Goal: Navigation & Orientation: Find specific page/section

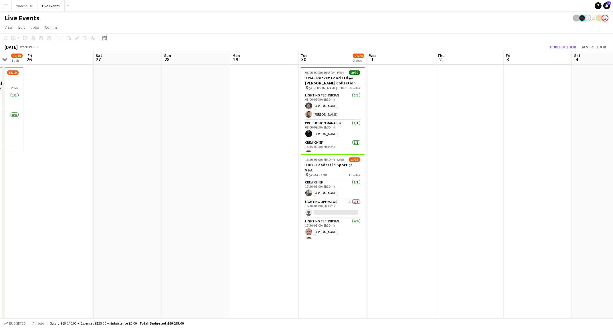
scroll to position [0, 250]
drag, startPoint x: 225, startPoint y: 212, endPoint x: 108, endPoint y: 203, distance: 117.3
click at [108, 203] on app-calendar-viewport "Mon 22 Tue 23 10/11 1 Job Wed 24 Thu 25 18/19 1 Job Fri 26 Sat 27 Sun 28 Mon 29…" at bounding box center [306, 194] width 613 height 286
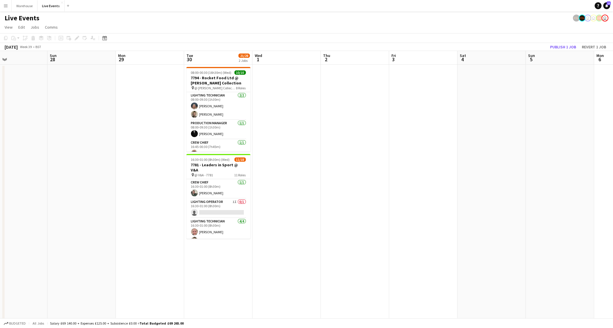
scroll to position [0, 224]
drag, startPoint x: 81, startPoint y: 214, endPoint x: 101, endPoint y: 215, distance: 19.7
click at [101, 215] on app-calendar-viewport "Wed 24 Thu 25 18/19 1 Job Fri 26 Sat 27 Sun 28 Mon 29 Tue 30 21/28 2 Jobs Wed 1…" at bounding box center [306, 194] width 613 height 286
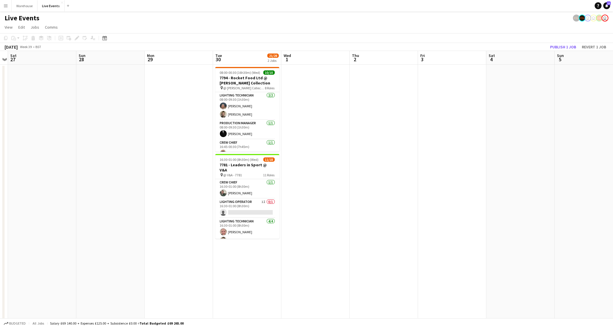
drag, startPoint x: 459, startPoint y: 225, endPoint x: 486, endPoint y: 224, distance: 26.6
click at [486, 224] on app-calendar-viewport "Thu 25 18/19 1 Job Fri 26 Sat 27 Sun 28 Mon 29 Tue 30 21/28 2 Jobs Wed 1 Thu 2 …" at bounding box center [306, 194] width 613 height 286
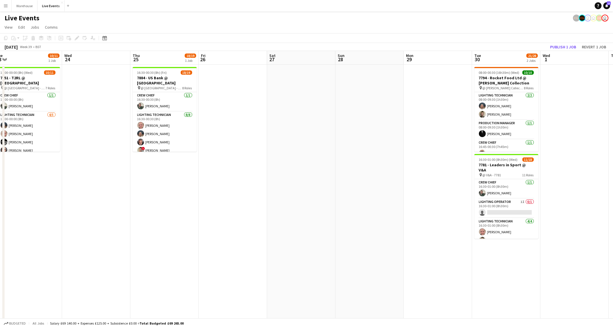
drag, startPoint x: 194, startPoint y: 211, endPoint x: 319, endPoint y: 209, distance: 125.0
click at [319, 209] on app-calendar-viewport "Sun 21 Mon 22 Tue 23 10/11 1 Job Wed 24 Thu 25 18/19 1 Job Fri 26 Sat 27 Sun 28…" at bounding box center [306, 194] width 613 height 286
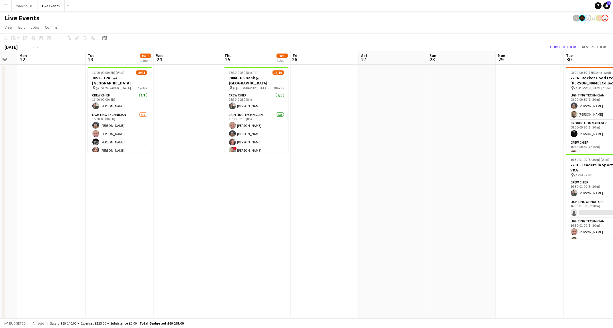
drag, startPoint x: 384, startPoint y: 221, endPoint x: 460, endPoint y: 224, distance: 76.1
click at [472, 223] on app-calendar-viewport "Sat 20 Sun 21 Mon 22 Tue 23 10/11 1 Job Wed 24 Thu 25 18/19 1 Job Fri 26 Sat 27…" at bounding box center [306, 194] width 613 height 286
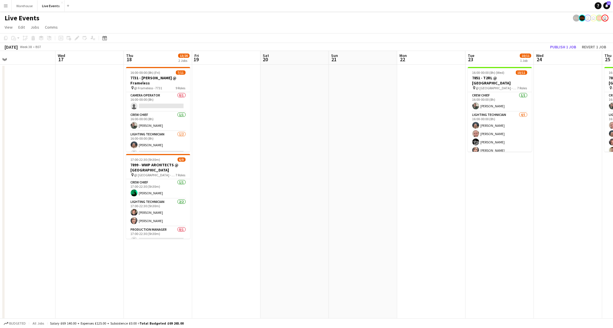
drag, startPoint x: 172, startPoint y: 216, endPoint x: 483, endPoint y: 227, distance: 310.8
click at [483, 227] on app-calendar-viewport "Sun 14 Mon 15 Tue 16 Wed 17 Thu 18 13/20 2 Jobs Fri 19 Sat 20 Sun 21 Mon 22 Tue…" at bounding box center [306, 194] width 613 height 286
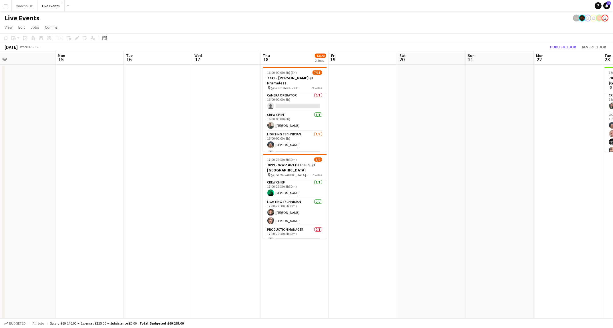
scroll to position [0, 132]
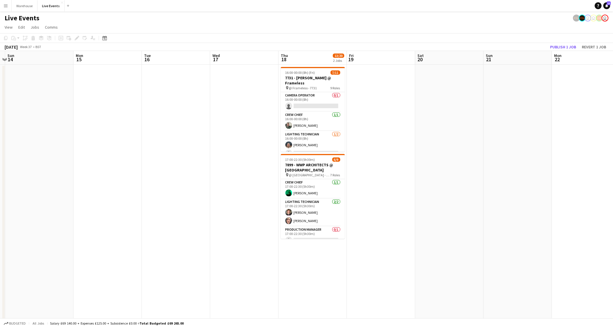
drag, startPoint x: 269, startPoint y: 224, endPoint x: 423, endPoint y: 235, distance: 155.1
click at [423, 235] on app-calendar-viewport "Fri 12 Sat 13 Sun 14 Mon 15 Tue 16 Wed 17 Thu 18 13/20 2 Jobs Fri 19 Sat 20 Sun…" at bounding box center [306, 194] width 613 height 286
click at [256, 249] on app-date-cell at bounding box center [244, 201] width 68 height 272
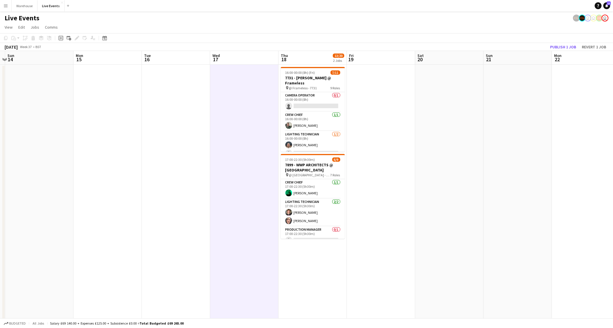
click at [388, 245] on app-date-cell at bounding box center [381, 201] width 68 height 272
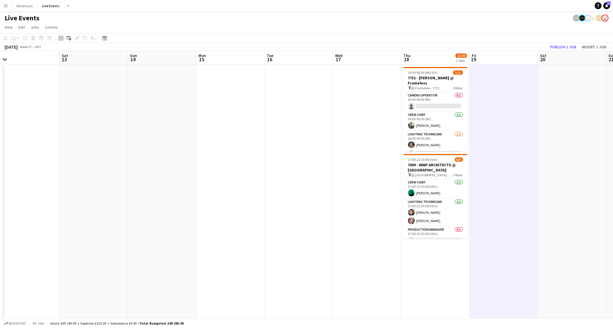
drag, startPoint x: 110, startPoint y: 211, endPoint x: 301, endPoint y: 230, distance: 192.2
click at [301, 230] on app-calendar-viewport "Wed 10 Thu 11 16/20 2 Jobs Fri 12 Sat 13 Sun 14 Mon 15 Tue 16 Wed 17 Thu 18 13/…" at bounding box center [306, 194] width 613 height 286
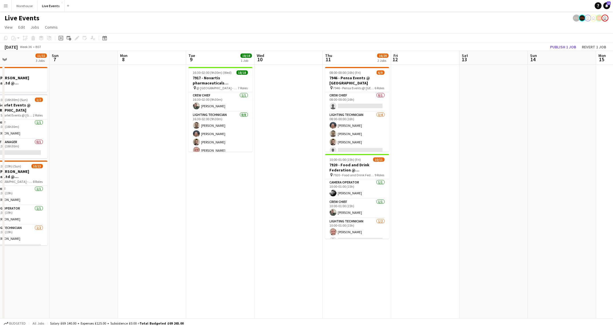
drag, startPoint x: 305, startPoint y: 230, endPoint x: 527, endPoint y: 241, distance: 221.9
click at [552, 241] on app-calendar-viewport "Fri 5 5/6 1 Job Sat 6 11/15 3 Jobs Sun 7 Mon 8 Tue 9 18/18 1 Job Wed 10 Thu 11 …" at bounding box center [306, 194] width 613 height 286
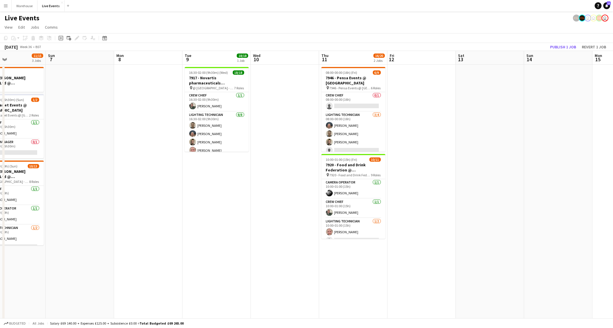
scroll to position [0, 0]
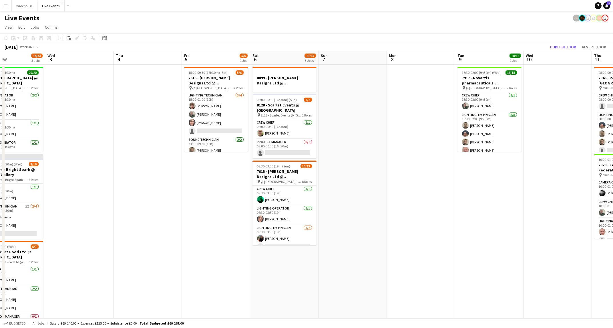
drag, startPoint x: 555, startPoint y: 236, endPoint x: 564, endPoint y: 241, distance: 10.1
click at [574, 239] on app-calendar-viewport "Sun 31 Mon 1 Tue 2 34/43 3 Jobs Wed 3 Thu 4 Fri 5 5/6 1 Job Sat 6 11/15 3 Jobs …" at bounding box center [306, 194] width 613 height 286
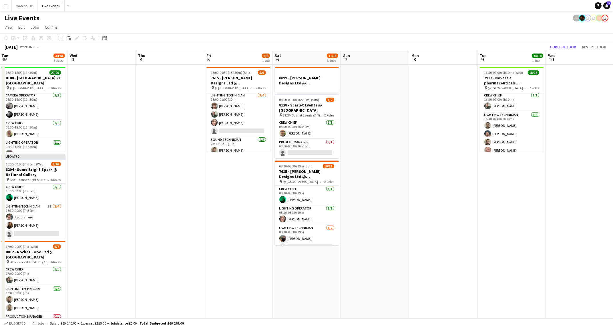
drag, startPoint x: 265, startPoint y: 232, endPoint x: 231, endPoint y: 252, distance: 39.2
click at [214, 254] on app-calendar-viewport "Fri 29 Sat 30 Sun 31 Mon 1 Tue 2 34/43 3 Jobs Wed 3 Thu 4 Fri 5 5/6 1 Job Sat 6…" at bounding box center [306, 194] width 613 height 286
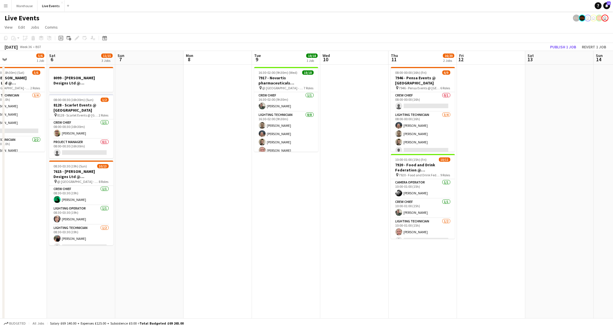
drag, startPoint x: 520, startPoint y: 252, endPoint x: 305, endPoint y: 266, distance: 215.2
click at [306, 267] on app-calendar-viewport "Tue 2 34/43 3 Jobs Wed 3 Thu 4 Fri 5 5/6 1 Job Sat 6 11/15 3 Jobs Sun 7 Mon 8 T…" at bounding box center [306, 194] width 613 height 286
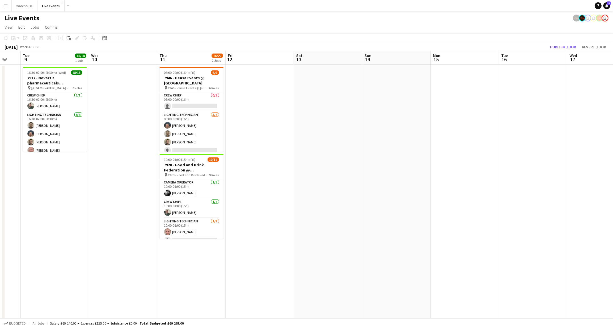
drag, startPoint x: 147, startPoint y: 268, endPoint x: 150, endPoint y: 267, distance: 3.3
click at [150, 267] on app-calendar-viewport "Sat 6 11/15 3 Jobs Sun 7 Mon 8 Tue 9 18/18 1 Job Wed 10 Thu 11 16/20 2 Jobs Fri…" at bounding box center [306, 194] width 613 height 286
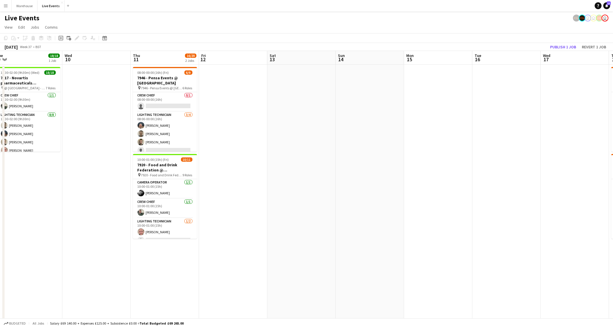
scroll to position [0, 212]
drag, startPoint x: 404, startPoint y: 254, endPoint x: 367, endPoint y: 260, distance: 37.7
click at [367, 260] on app-calendar-viewport "Sat 6 11/15 3 Jobs Sun 7 Mon 8 Tue 9 18/18 1 Job Wed 10 Thu 11 16/20 2 Jobs Fri…" at bounding box center [306, 194] width 613 height 286
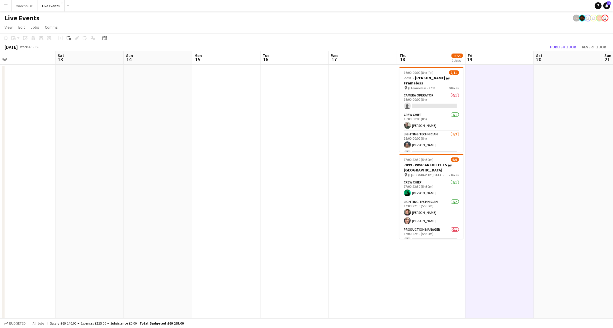
drag, startPoint x: 318, startPoint y: 239, endPoint x: 317, endPoint y: 215, distance: 24.3
click at [195, 248] on app-calendar-viewport "Mon 8 Tue 9 18/18 1 Job Wed 10 Thu 11 16/20 2 Jobs Fri 12 Sat 13 Sun 14 Mon 15 …" at bounding box center [306, 194] width 613 height 286
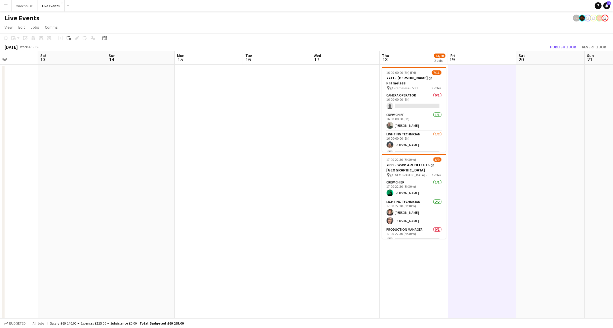
drag, startPoint x: 268, startPoint y: 215, endPoint x: 157, endPoint y: 210, distance: 110.5
click at [154, 215] on app-calendar-viewport "Wed 10 Thu 11 16/20 2 Jobs Fri 12 Sat 13 Sun 14 Mon 15 Tue 16 Wed 17 Thu 18 13/…" at bounding box center [306, 194] width 613 height 286
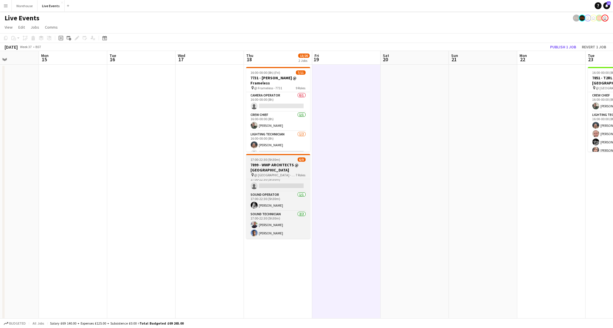
scroll to position [0, 0]
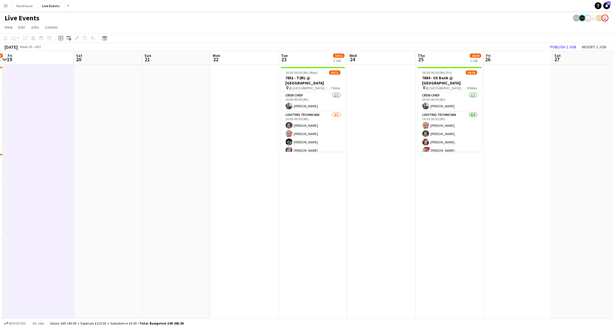
drag, startPoint x: 422, startPoint y: 232, endPoint x: 303, endPoint y: 244, distance: 120.2
click at [126, 244] on app-calendar-viewport "Tue 16 Wed 17 Thu 18 13/20 2 Jobs Fri 19 Sat 20 Sun 21 Mon 22 Tue 23 10/11 1 Jo…" at bounding box center [306, 194] width 613 height 286
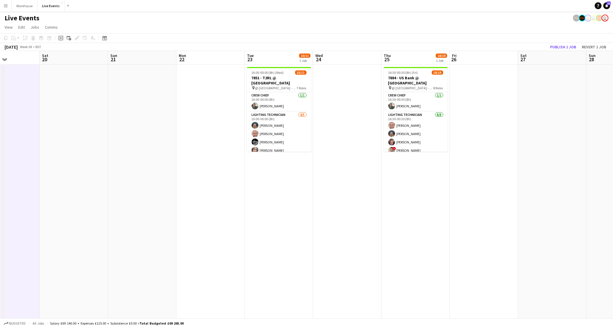
scroll to position [0, 252]
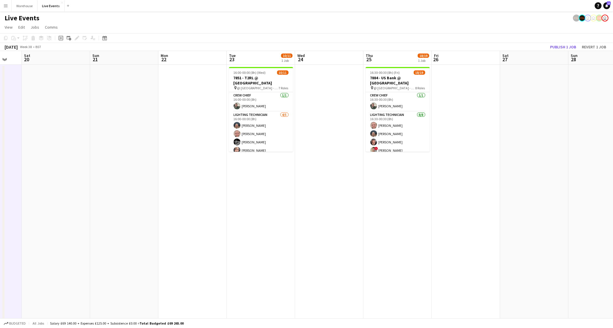
drag, startPoint x: 305, startPoint y: 243, endPoint x: 256, endPoint y: 252, distance: 49.4
click at [256, 252] on app-calendar-viewport "Tue 16 Wed 17 Thu 18 13/20 2 Jobs Fri 19 Sat 20 Sun 21 Mon 22 Tue 23 10/11 1 Jo…" at bounding box center [306, 194] width 613 height 286
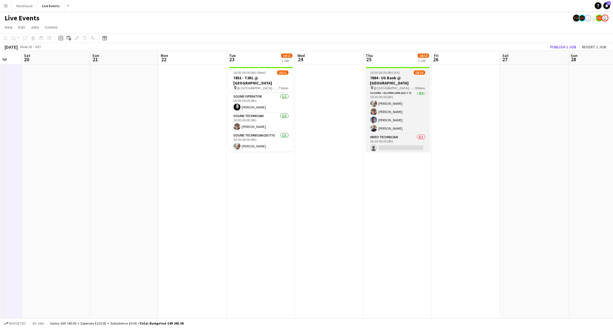
scroll to position [187, 0]
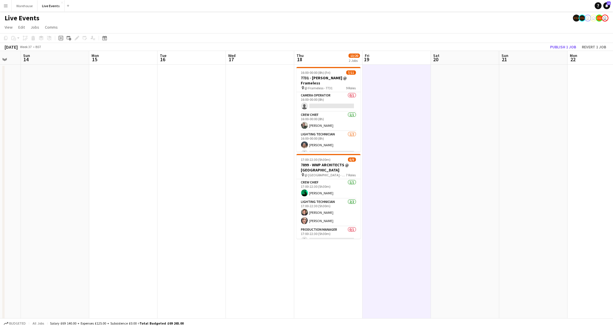
drag, startPoint x: 190, startPoint y: 211, endPoint x: 609, endPoint y: 231, distance: 418.8
click at [609, 231] on app-calendar-viewport "Fri 12 Sat 13 Sun 14 Mon 15 Tue 16 Wed 17 Thu 18 13/20 2 Jobs Fri 19 Sat 20 Sun…" at bounding box center [306, 194] width 613 height 286
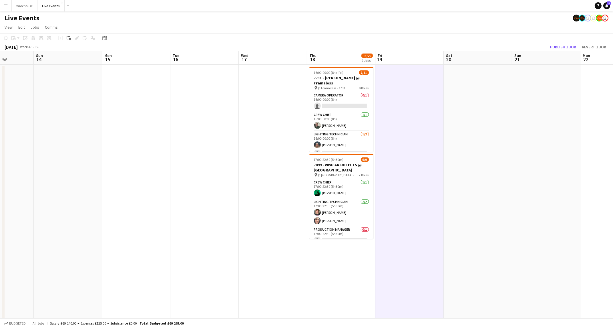
drag, startPoint x: 345, startPoint y: 260, endPoint x: 486, endPoint y: 260, distance: 141.3
click at [512, 260] on app-calendar-viewport "Thu 11 16/20 2 Jobs Fri 12 Sat 13 Sun 14 Mon 15 Tue 16 Wed 17 Thu 18 13/20 2 Jo…" at bounding box center [306, 194] width 613 height 286
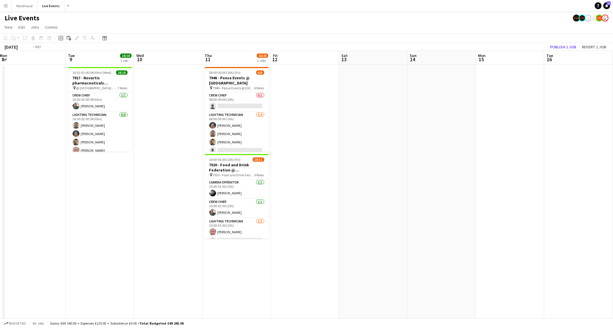
drag, startPoint x: 351, startPoint y: 260, endPoint x: 282, endPoint y: 269, distance: 69.0
click at [556, 275] on app-calendar-viewport "Sat 6 11/15 3 Jobs Sun 7 Mon 8 Tue 9 18/18 1 Job Wed 10 Thu 11 16/20 2 Jobs Fri…" at bounding box center [306, 194] width 613 height 286
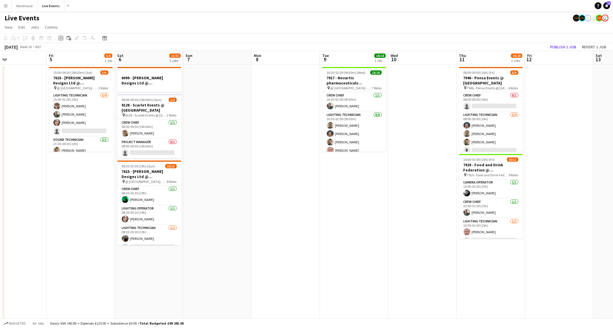
drag, startPoint x: 355, startPoint y: 273, endPoint x: 453, endPoint y: 279, distance: 98.0
click at [454, 279] on app-calendar-viewport "Tue 2 34/43 3 Jobs Wed 3 Thu 4 Fri 5 5/6 1 Job Sat 6 11/15 3 Jobs Sun 7 Mon 8 T…" at bounding box center [306, 194] width 613 height 286
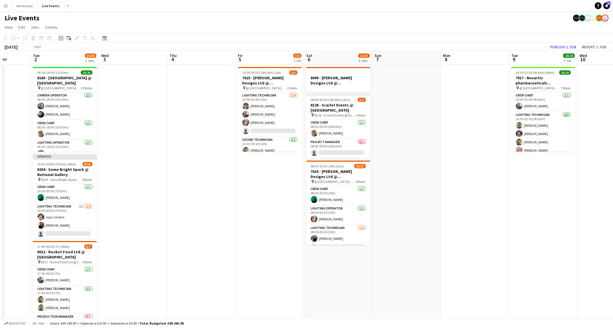
drag, startPoint x: 136, startPoint y: 245, endPoint x: 423, endPoint y: 246, distance: 287.4
click at [410, 244] on app-calendar-viewport "Sun 31 Mon 1 Tue 2 34/43 3 Jobs Wed 3 Thu 4 Fri 5 5/6 1 Job Sat 6 11/15 3 Jobs …" at bounding box center [306, 194] width 613 height 286
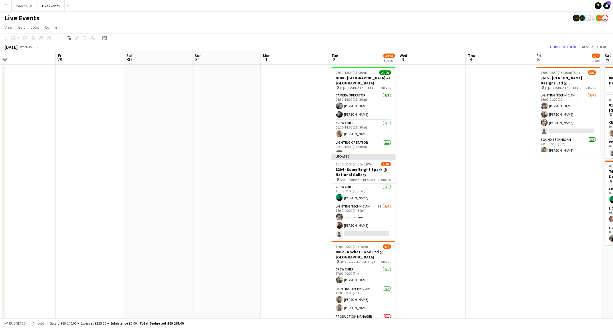
drag, startPoint x: 460, startPoint y: 261, endPoint x: 226, endPoint y: 244, distance: 234.5
click at [464, 261] on app-calendar-viewport "Tue 26 Wed 27 Thu 28 Fri 29 Sat 30 Sun 31 Mon 1 Tue 2 34/43 3 Jobs Wed 3 Thu 4 …" at bounding box center [306, 194] width 613 height 286
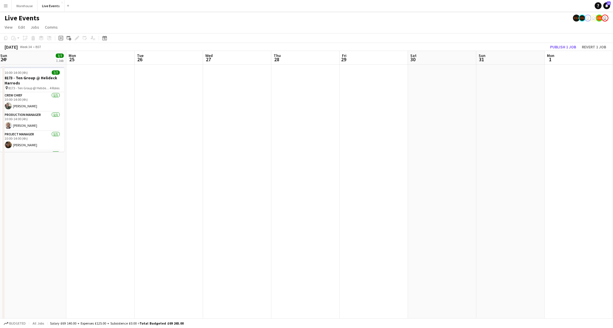
drag, startPoint x: 234, startPoint y: 246, endPoint x: 472, endPoint y: 256, distance: 237.3
click at [472, 256] on app-calendar-viewport "Fri 22 3/3 1 Job Sat 23 3/3 1 Job Sun 24 7/7 1 Job Mon 25 Tue 26 Wed 27 Thu 28 …" at bounding box center [306, 194] width 613 height 286
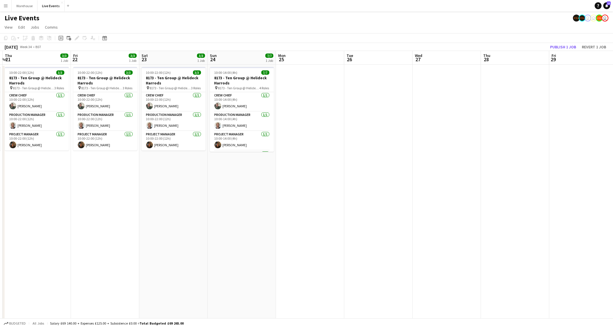
drag, startPoint x: 323, startPoint y: 227, endPoint x: 200, endPoint y: 228, distance: 122.7
click at [189, 231] on app-calendar-viewport "Mon 18 4/4 1 Job Tue 19 3/3 1 Job Wed 20 3/3 1 Job Thu 21 3/3 1 Job Fri 22 3/3 …" at bounding box center [306, 194] width 613 height 286
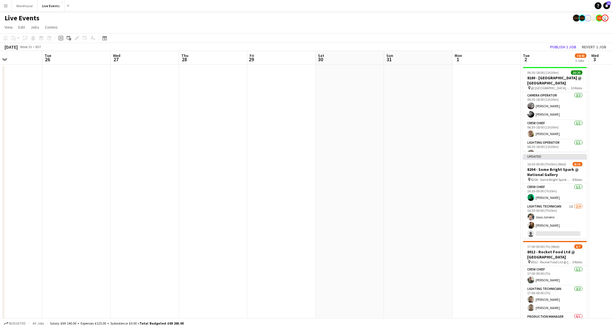
drag, startPoint x: 288, startPoint y: 225, endPoint x: 65, endPoint y: 223, distance: 222.8
click at [60, 224] on app-calendar-viewport "Fri 22 3/3 1 Job Sat 23 3/3 1 Job Sun 24 7/7 1 Job Mon 25 Tue 26 Wed 27 Thu 28 …" at bounding box center [306, 194] width 613 height 286
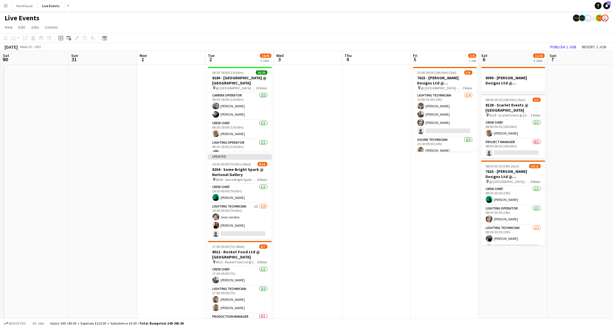
drag, startPoint x: 78, startPoint y: 221, endPoint x: 37, endPoint y: 219, distance: 40.7
click at [37, 219] on app-calendar-viewport "Tue 26 Wed 27 Thu 28 Fri 29 Sat 30 Sun 31 Mon 1 Tue 2 34/43 3 Jobs Wed 3 Thu 4 …" at bounding box center [306, 194] width 613 height 286
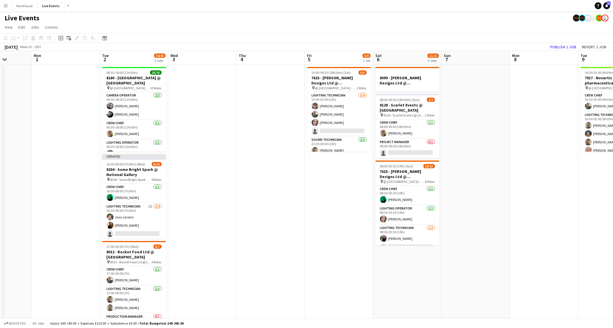
drag, startPoint x: 389, startPoint y: 228, endPoint x: 287, endPoint y: 226, distance: 101.8
click at [287, 226] on app-calendar-viewport "Thu 28 Fri 29 Sat 30 Sun 31 Mon 1 Tue 2 34/43 3 Jobs Wed 3 Thu 4 Fri 5 5/6 1 Jo…" at bounding box center [306, 194] width 613 height 286
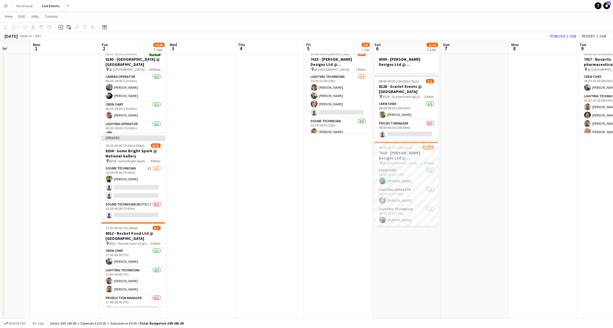
scroll to position [0, 259]
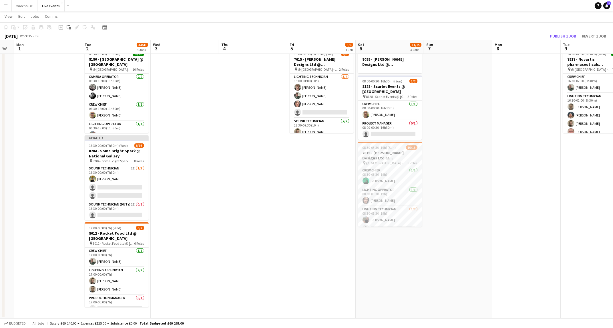
click at [297, 197] on app-calendar-viewport "Thu 28 Fri 29 Sat 30 Sun 31 Mon 1 Tue 2 34/43 3 Jobs Wed 3 Thu 4 Fri 5 5/6 1 Jo…" at bounding box center [306, 161] width 613 height 314
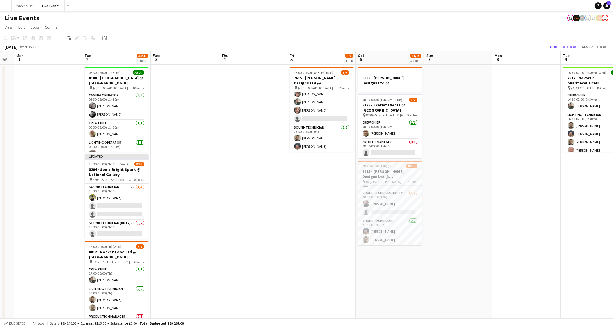
scroll to position [0, 154]
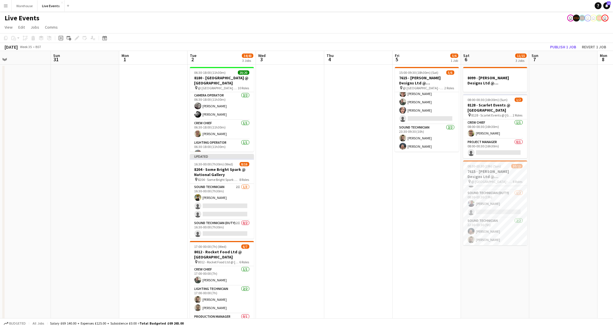
drag, startPoint x: 230, startPoint y: 184, endPoint x: 331, endPoint y: 209, distance: 104.0
click at [331, 209] on app-calendar-viewport "Thu 28 Fri 29 Sat 30 Sun 31 Mon 1 Tue 2 34/43 3 Jobs Wed 3 Thu 4 Fri 5 5/6 1 Jo…" at bounding box center [306, 194] width 613 height 286
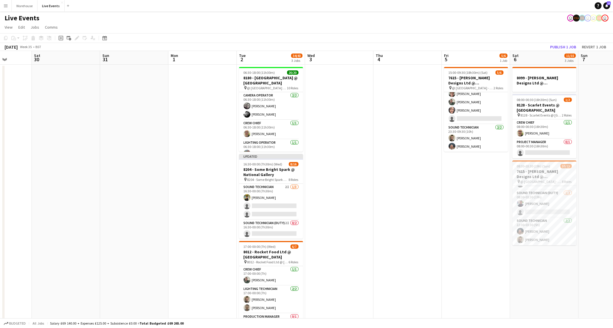
scroll to position [0, 165]
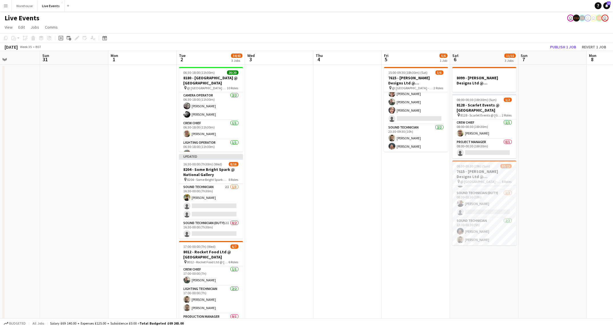
drag, startPoint x: 374, startPoint y: 198, endPoint x: 451, endPoint y: 213, distance: 78.1
click at [451, 213] on app-calendar-viewport "Thu 28 Fri 29 Sat 30 Sun 31 Mon 1 Tue 2 34/43 3 Jobs Wed 3 Thu 4 Fri 5 5/6 1 Jo…" at bounding box center [306, 194] width 613 height 286
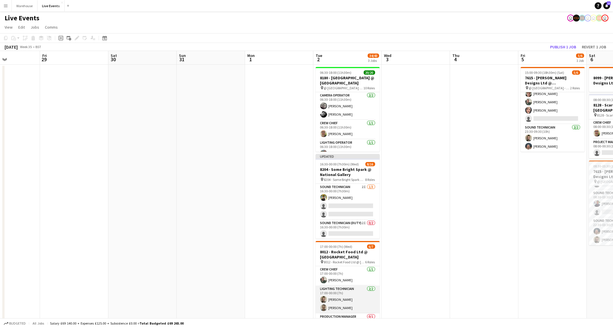
click at [371, 297] on app-card-role "Lighting Technician [DATE] 17:00-00:00 (7h) [PERSON_NAME] [PERSON_NAME]" at bounding box center [348, 299] width 64 height 28
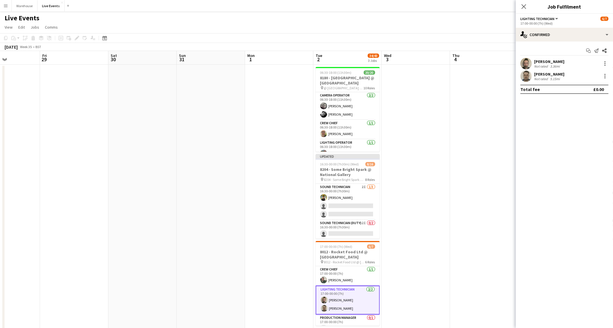
click at [524, 5] on icon "Close pop-in" at bounding box center [524, 6] width 5 height 5
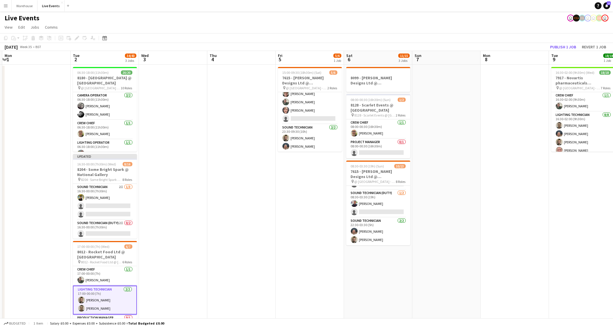
drag, startPoint x: 450, startPoint y: 180, endPoint x: 210, endPoint y: 191, distance: 240.7
click at [206, 193] on app-calendar-viewport "Thu 28 Fri 29 Sat 30 Sun 31 Mon 1 Tue 2 34/43 3 Jobs Wed 3 Thu 4 Fri 5 5/6 1 Jo…" at bounding box center [306, 194] width 613 height 286
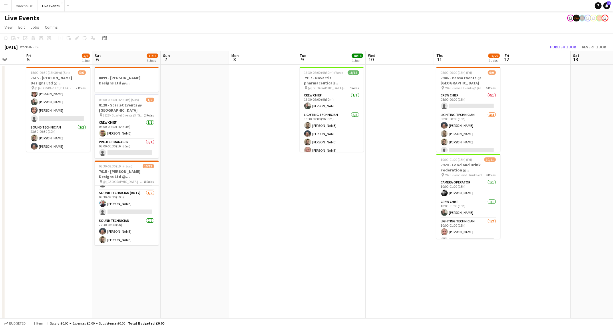
drag, startPoint x: 502, startPoint y: 224, endPoint x: 257, endPoint y: 231, distance: 244.9
click at [257, 231] on app-calendar-viewport "Mon 1 Tue 2 34/43 3 Jobs Wed 3 Thu 4 Fri 5 5/6 1 Job Sat 6 11/15 3 Jobs Sun 7 M…" at bounding box center [306, 194] width 613 height 286
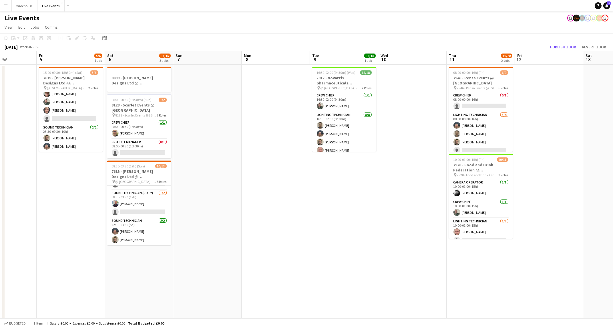
drag, startPoint x: 328, startPoint y: 234, endPoint x: 365, endPoint y: 227, distance: 37.6
click at [184, 225] on app-calendar-viewport "Mon 1 Tue 2 34/43 3 Jobs Wed 3 Thu 4 Fri 5 5/6 1 Job Sat 6 11/15 3 Jobs Sun 7 M…" at bounding box center [306, 194] width 613 height 286
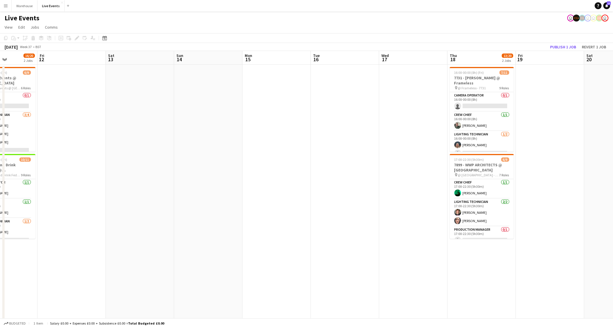
drag, startPoint x: 481, startPoint y: 224, endPoint x: 276, endPoint y: 219, distance: 204.5
click at [192, 213] on app-calendar-viewport "Mon 8 Tue 9 18/18 1 Job Wed 10 Thu 11 16/20 2 Jobs Fri 12 Sat 13 Sun 14 Mon 15 …" at bounding box center [306, 194] width 613 height 286
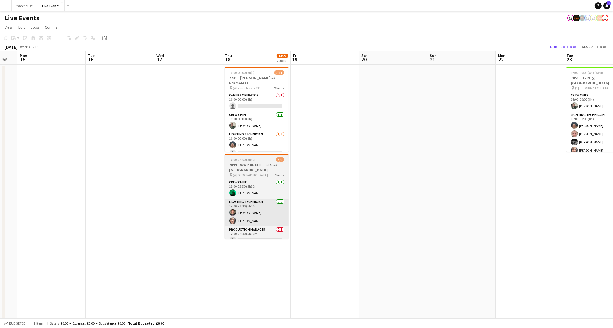
drag, startPoint x: 126, startPoint y: 224, endPoint x: 249, endPoint y: 219, distance: 122.7
click at [124, 223] on app-calendar-viewport "Fri 12 Sat 13 Sun 14 Mon 15 Tue 16 Wed 17 Thu 18 13/20 2 Jobs Fri 19 Sat 20 Sun…" at bounding box center [306, 194] width 613 height 286
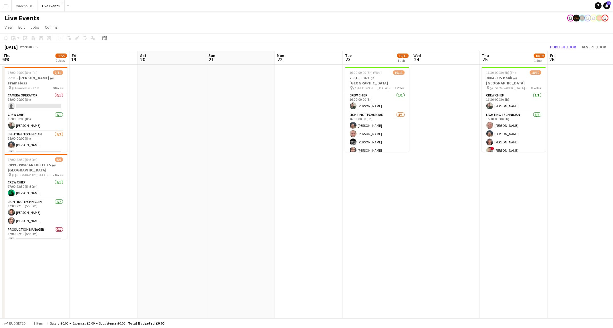
drag, startPoint x: 257, startPoint y: 236, endPoint x: 252, endPoint y: 233, distance: 6.5
click at [250, 234] on app-calendar-viewport "Mon 15 Tue 16 Wed 17 Thu 18 13/20 2 Jobs Fri 19 Sat 20 Sun 21 Mon 22 Tue 23 10/…" at bounding box center [306, 194] width 613 height 286
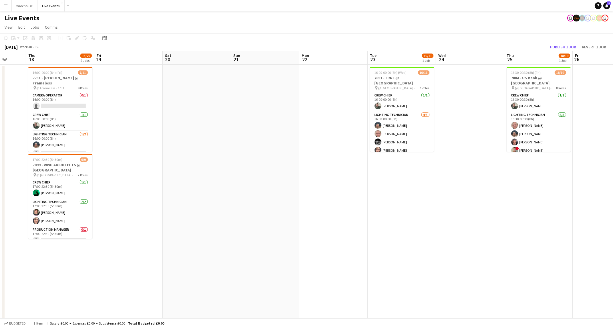
drag, startPoint x: 490, startPoint y: 258, endPoint x: 248, endPoint y: 232, distance: 243.6
click at [247, 233] on app-calendar-viewport "Mon 15 Tue 16 Wed 17 Thu 18 13/20 2 Jobs Fri 19 Sat 20 Sun 21 Mon 22 Tue 23 10/…" at bounding box center [306, 194] width 613 height 286
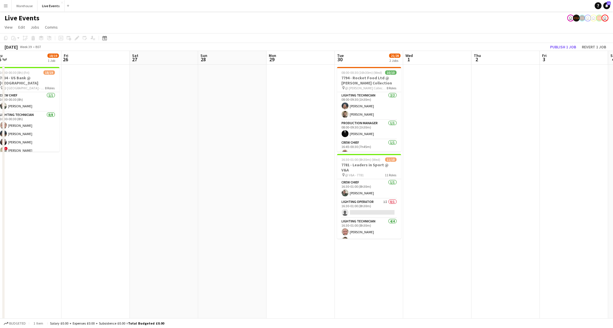
drag, startPoint x: 461, startPoint y: 232, endPoint x: 218, endPoint y: 231, distance: 242.8
click at [218, 231] on app-calendar-viewport "Sun 21 Mon 22 Tue 23 10/11 1 Job Wed 24 Thu 25 18/19 1 Job Fri 26 Sat 27 Sun 28…" at bounding box center [306, 194] width 613 height 286
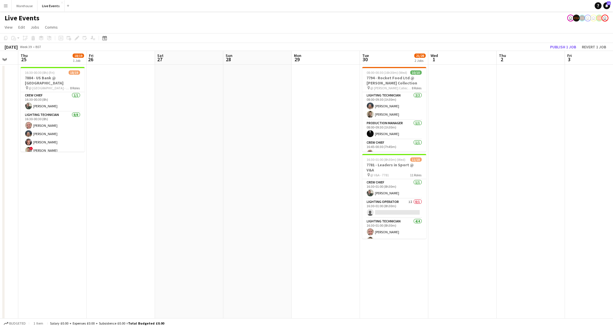
scroll to position [0, 175]
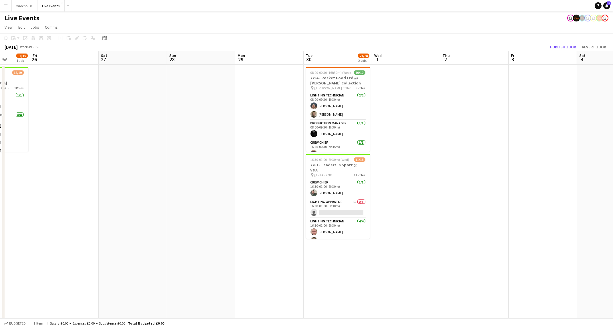
drag, startPoint x: 475, startPoint y: 265, endPoint x: 455, endPoint y: 267, distance: 19.8
click at [455, 267] on app-calendar-viewport "Tue 23 10/11 1 Job Wed 24 Thu 25 18/19 1 Job Fri 26 Sat 27 Sun 28 Mon 29 Tue 30…" at bounding box center [306, 194] width 613 height 286
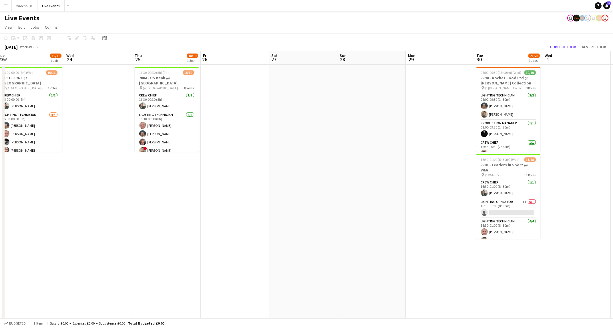
scroll to position [0, 122]
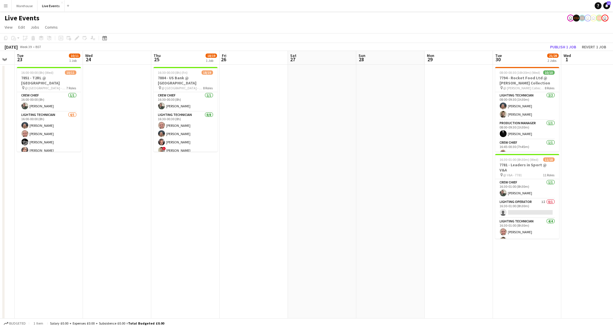
drag, startPoint x: 174, startPoint y: 230, endPoint x: 363, endPoint y: 262, distance: 191.9
click at [363, 262] on app-calendar-viewport "Sun 21 Mon 22 Tue 23 10/11 1 Job Wed 24 Thu 25 18/19 1 Job Fri 26 Sat 27 Sun 28…" at bounding box center [306, 194] width 613 height 286
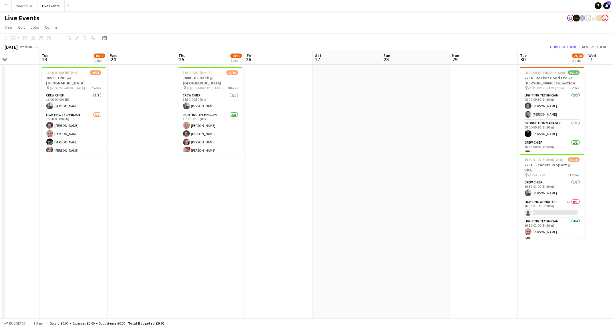
drag, startPoint x: 204, startPoint y: 199, endPoint x: 298, endPoint y: 219, distance: 96.2
click at [298, 219] on app-calendar-viewport "Sat 20 Sun 21 Mon 22 Tue 23 10/11 1 Job Wed 24 Thu 25 18/19 1 Job Fri 26 Sat 27…" at bounding box center [306, 194] width 613 height 286
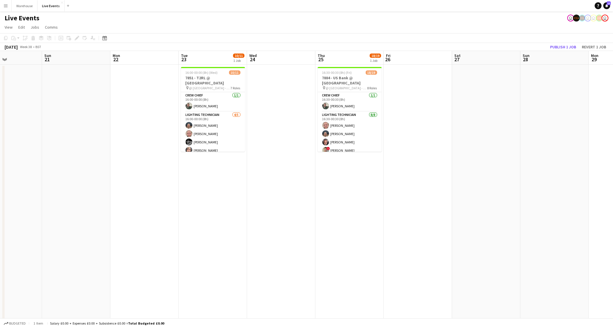
drag, startPoint x: 164, startPoint y: 202, endPoint x: 349, endPoint y: 241, distance: 188.6
click at [349, 241] on app-calendar-viewport "Thu 18 13/20 2 Jobs Fri 19 Sat 20 Sun 21 Mon 22 Tue 23 10/11 1 Job Wed 24 Thu 2…" at bounding box center [306, 194] width 613 height 286
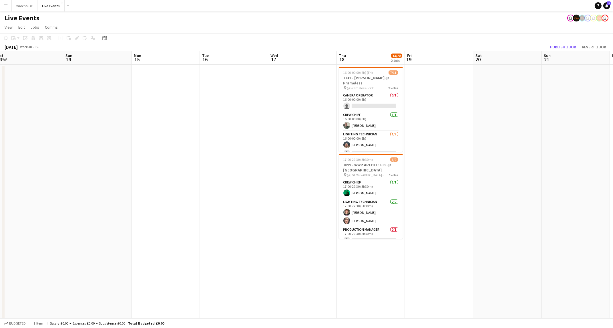
drag, startPoint x: 210, startPoint y: 228, endPoint x: 499, endPoint y: 256, distance: 290.1
click at [505, 258] on app-calendar-viewport "Thu 11 16/20 2 Jobs Fri 12 Sat 13 Sun 14 Mon 15 Tue 16 Wed 17 Thu 18 13/20 2 Jo…" at bounding box center [306, 194] width 613 height 286
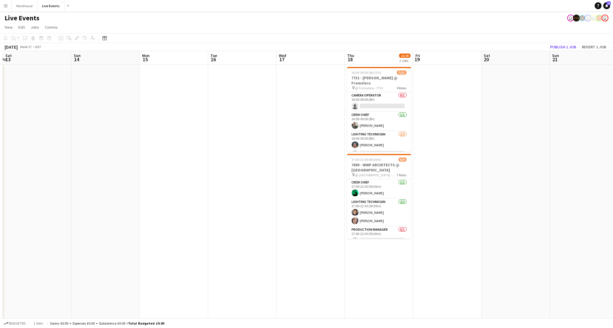
drag, startPoint x: 309, startPoint y: 232, endPoint x: 232, endPoint y: 232, distance: 77.8
click at [232, 234] on app-calendar-viewport "Wed 10 Thu 11 16/20 2 Jobs Fri 12 Sat 13 Sun 14 Mon 15 Tue 16 Wed 17 Thu 18 13/…" at bounding box center [306, 194] width 613 height 286
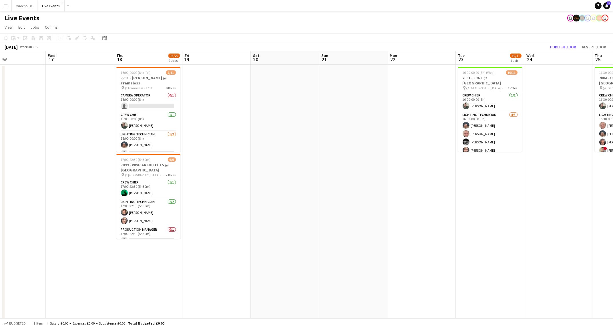
drag, startPoint x: 445, startPoint y: 238, endPoint x: 108, endPoint y: 242, distance: 337.4
click at [86, 244] on app-calendar-viewport "Sun 14 Mon 15 Tue 16 Wed 17 Thu 18 13/20 2 Jobs Fri 19 Sat 20 Sun 21 Mon 22 Tue…" at bounding box center [306, 194] width 613 height 286
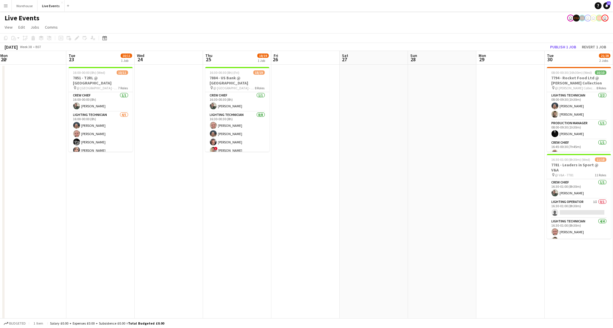
drag, startPoint x: 97, startPoint y: 247, endPoint x: 85, endPoint y: 242, distance: 12.5
click at [62, 245] on app-calendar-viewport "Thu 18 13/20 2 Jobs Fri 19 Sat 20 Sun 21 Mon 22 Tue 23 10/11 1 Job Wed 24 Thu 2…" at bounding box center [306, 194] width 613 height 286
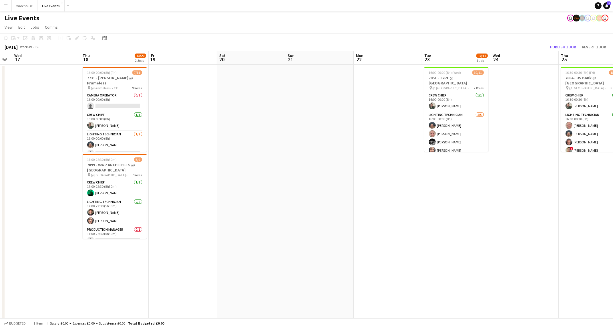
drag, startPoint x: 260, startPoint y: 256, endPoint x: 554, endPoint y: 253, distance: 294.5
click at [554, 253] on app-calendar-viewport "Mon 15 Tue 16 Wed 17 Thu 18 13/20 2 Jobs Fri 19 Sat 20 Sun 21 Mon 22 Tue 23 10/…" at bounding box center [306, 194] width 613 height 286
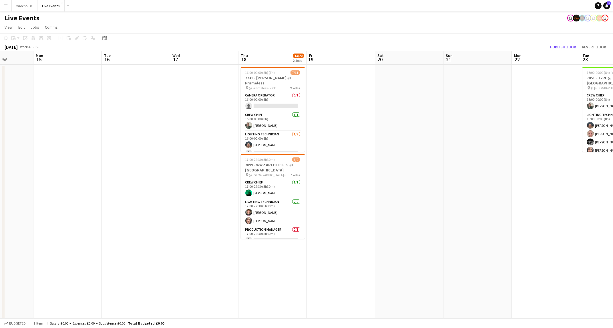
drag, startPoint x: 376, startPoint y: 222, endPoint x: 460, endPoint y: 222, distance: 83.5
click at [459, 222] on app-calendar-viewport "Fri 12 Sat 13 Sun 14 Mon 15 Tue 16 Wed 17 Thu 18 13/20 2 Jobs Fri 19 Sat 20 Sun…" at bounding box center [306, 194] width 613 height 286
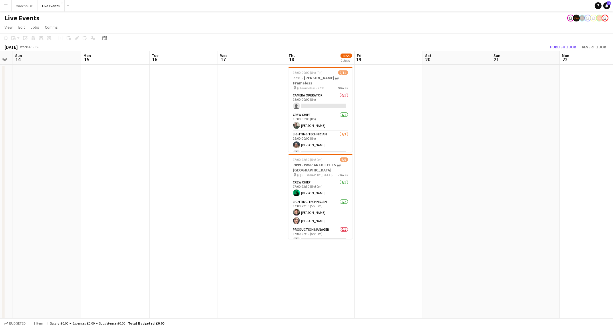
drag, startPoint x: 147, startPoint y: 212, endPoint x: 430, endPoint y: 226, distance: 283.5
click at [430, 226] on app-calendar-viewport "Fri 12 Sat 13 Sun 14 Mon 15 Tue 16 Wed 17 Thu 18 13/20 2 Jobs Fri 19 Sat 20 Sun…" at bounding box center [306, 194] width 613 height 286
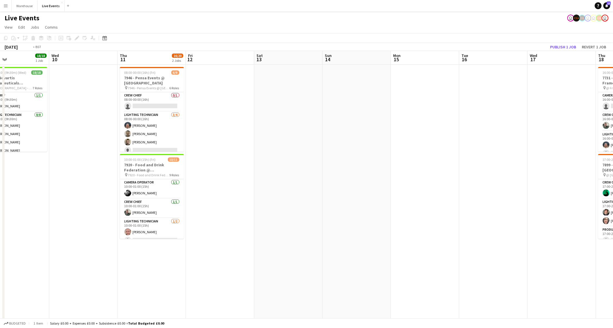
drag, startPoint x: 420, startPoint y: 234, endPoint x: 539, endPoint y: 239, distance: 119.1
click at [539, 239] on app-calendar-viewport "Sun 7 Mon 8 Tue 9 18/18 1 Job Wed 10 Thu 11 16/20 2 Jobs Fri 12 Sat 13 Sun 14 M…" at bounding box center [306, 194] width 613 height 286
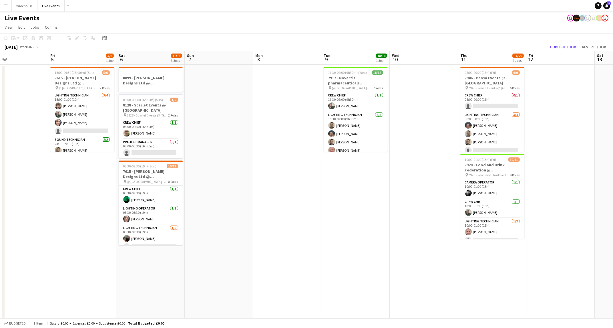
drag, startPoint x: 514, startPoint y: 249, endPoint x: 548, endPoint y: 248, distance: 33.2
click at [550, 248] on app-calendar-viewport "Tue 2 34/43 3 Jobs Wed 3 Thu 4 Fri 5 5/6 1 Job Sat 6 11/15 3 Jobs Sun 7 Mon 8 T…" at bounding box center [306, 194] width 613 height 286
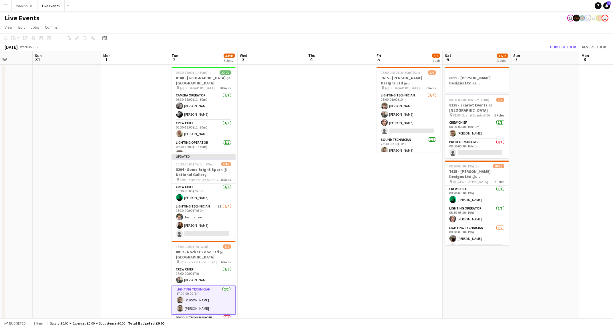
scroll to position [0, 160]
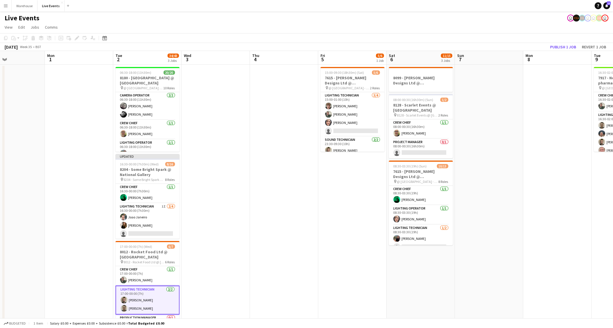
drag, startPoint x: 372, startPoint y: 220, endPoint x: 504, endPoint y: 219, distance: 132.1
click at [504, 219] on app-calendar-viewport "Fri 29 Sat 30 Sun 31 Mon 1 Tue 2 34/43 3 Jobs Wed 3 Thu 4 Fri 5 5/6 1 Job Sat 6…" at bounding box center [306, 194] width 613 height 286
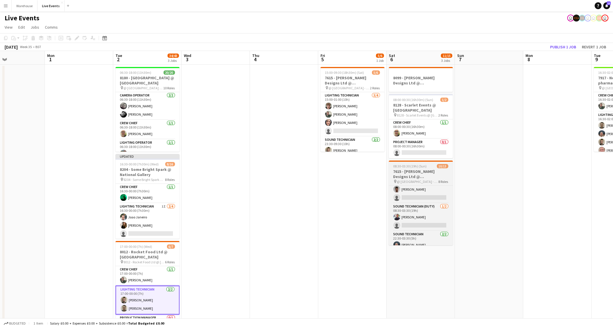
scroll to position [138, 0]
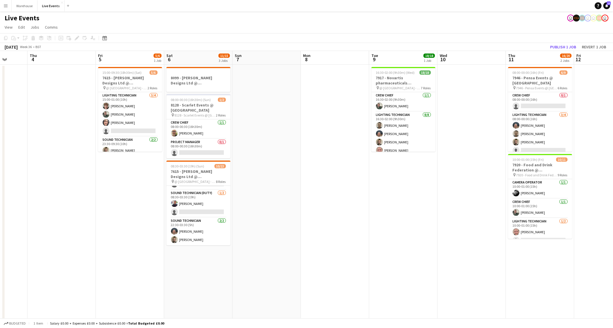
drag, startPoint x: 507, startPoint y: 204, endPoint x: 285, endPoint y: 213, distance: 222.1
click at [285, 213] on app-calendar-viewport "Sun 31 Mon 1 Tue 2 34/43 3 Jobs Wed 3 Thu 4 Fri 5 5/6 1 Job Sat 6 11/15 3 Jobs …" at bounding box center [306, 194] width 613 height 286
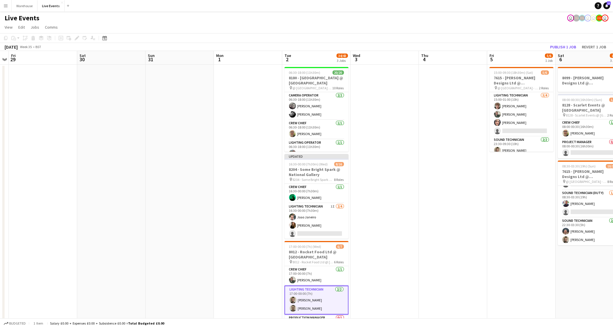
scroll to position [0, 166]
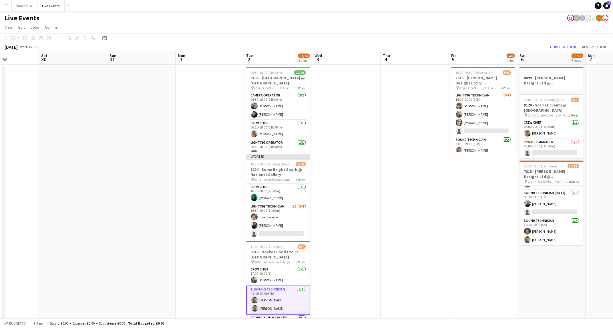
drag, startPoint x: 84, startPoint y: 184, endPoint x: 507, endPoint y: 194, distance: 422.5
click at [507, 194] on app-calendar-viewport "Wed 27 Thu 28 Fri 29 Sat 30 Sun 31 Mon 1 Tue 2 34/43 3 Jobs Wed 3 Thu 4 Fri 5 5…" at bounding box center [306, 194] width 613 height 286
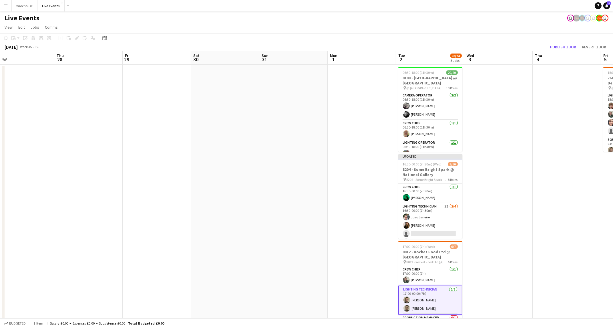
drag, startPoint x: 226, startPoint y: 181, endPoint x: 298, endPoint y: 186, distance: 71.7
click at [367, 185] on app-calendar-viewport "Mon 25 Tue 26 Wed 27 Thu 28 Fri 29 Sat 30 Sun 31 Mon 1 Tue 2 34/43 3 Jobs Wed 3…" at bounding box center [306, 194] width 613 height 286
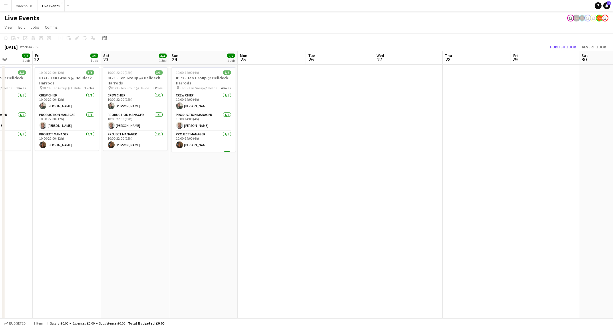
drag, startPoint x: 359, startPoint y: 209, endPoint x: 396, endPoint y: 206, distance: 37.3
click at [399, 205] on app-calendar-viewport "Tue 19 3/3 1 Job Wed 20 3/3 1 Job Thu 21 3/3 1 Job Fri 22 3/3 1 Job Sat 23 3/3 …" at bounding box center [306, 194] width 613 height 286
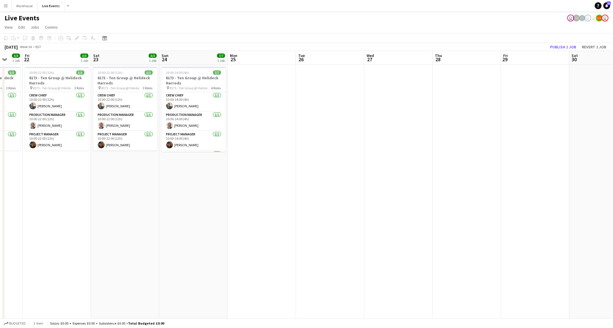
drag, startPoint x: 302, startPoint y: 189, endPoint x: 175, endPoint y: 184, distance: 127.6
click at [175, 184] on app-calendar-viewport "Mon 18 4/4 1 Job Tue 19 3/3 1 Job Wed 20 3/3 1 Job Thu 21 3/3 1 Job Fri 22 3/3 …" at bounding box center [306, 194] width 613 height 286
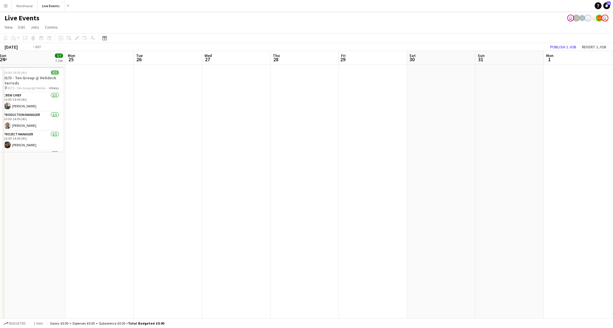
drag, startPoint x: 351, startPoint y: 204, endPoint x: 208, endPoint y: 204, distance: 143.6
click at [82, 210] on app-calendar-viewport "Wed 20 3/3 1 Job Thu 21 3/3 1 Job Fri 22 3/3 1 Job Sat 23 3/3 1 Job Sun 24 7/7 …" at bounding box center [306, 194] width 613 height 286
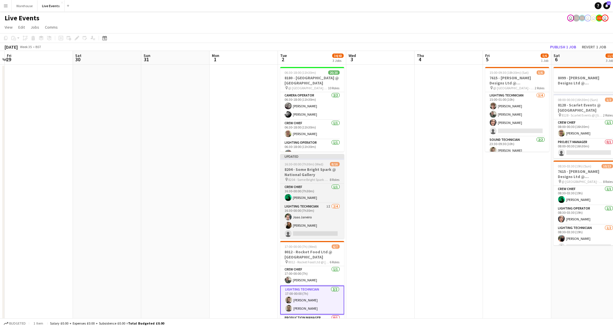
drag, startPoint x: 253, startPoint y: 205, endPoint x: 284, endPoint y: 161, distance: 54.0
click at [81, 200] on app-calendar-viewport "Tue 26 Wed 27 Thu 28 Fri 29 Sat 30 Sun 31 Mon 1 Tue 2 34/43 3 Jobs Wed 3 Thu 4 …" at bounding box center [306, 194] width 613 height 286
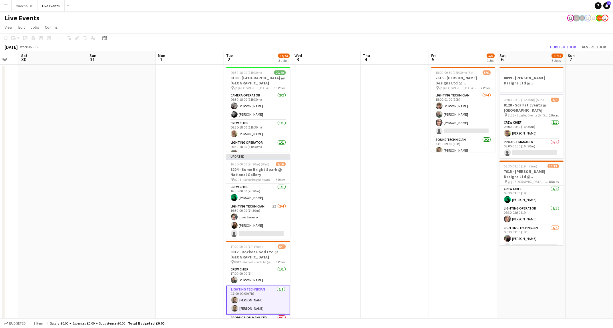
scroll to position [0, 276]
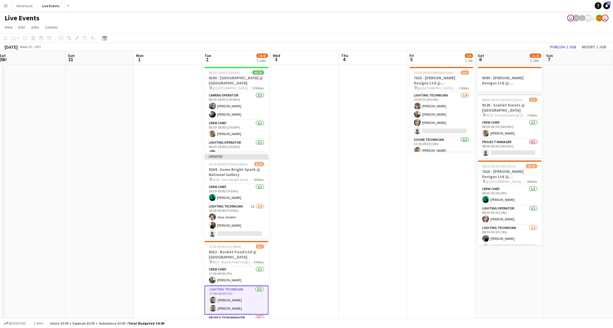
drag, startPoint x: 396, startPoint y: 193, endPoint x: 330, endPoint y: 201, distance: 66.2
click at [330, 201] on app-calendar-viewport "Tue 26 Wed 27 Thu 28 Fri 29 Sat 30 Sun 31 Mon 1 Tue 2 34/43 3 Jobs Wed 3 Thu 4 …" at bounding box center [306, 194] width 613 height 286
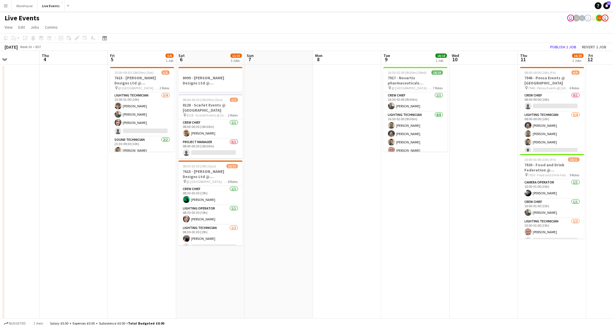
scroll to position [0, 238]
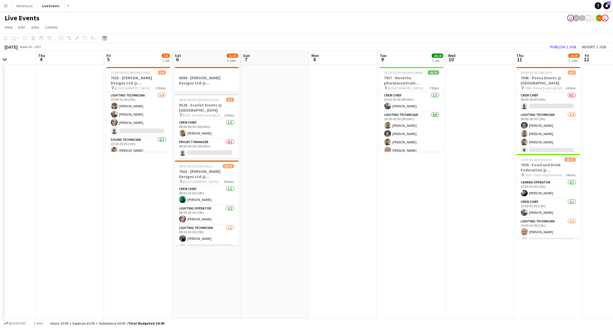
drag, startPoint x: 244, startPoint y: 282, endPoint x: 127, endPoint y: 281, distance: 117.0
click at [127, 281] on app-calendar-viewport "Sun 31 Mon 1 Tue 2 34/43 3 Jobs Wed 3 Thu 4 Fri 5 5/6 1 Job Sat 6 11/15 3 Jobs …" at bounding box center [306, 194] width 613 height 286
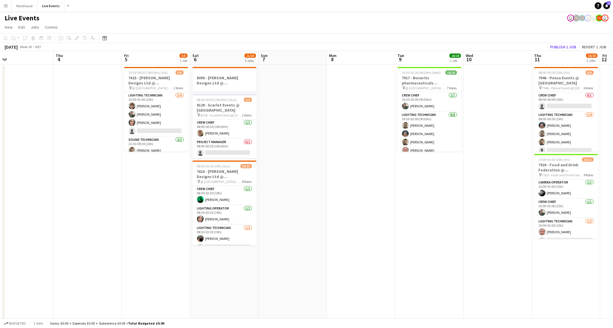
scroll to position [0, 215]
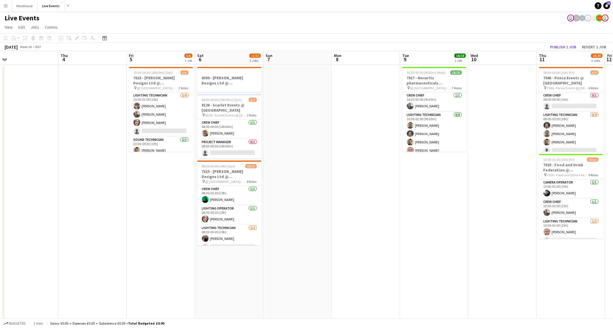
drag, startPoint x: 108, startPoint y: 232, endPoint x: 130, endPoint y: 236, distance: 22.5
click at [130, 236] on app-calendar-viewport "Sun 31 Mon 1 Tue 2 34/43 3 Jobs Wed 3 Thu 4 Fri 5 5/6 1 Job Sat 6 11/15 3 Jobs …" at bounding box center [306, 194] width 613 height 286
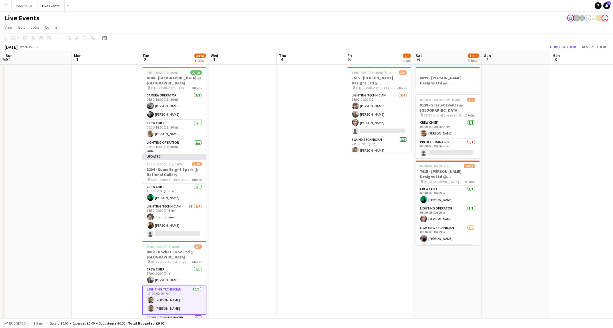
click at [387, 266] on app-calendar-viewport "Fri 29 Sat 30 Sun 31 Mon 1 Tue 2 34/43 3 Jobs Wed 3 Thu 4 Fri 5 5/6 1 Job Sat 6…" at bounding box center [306, 194] width 613 height 286
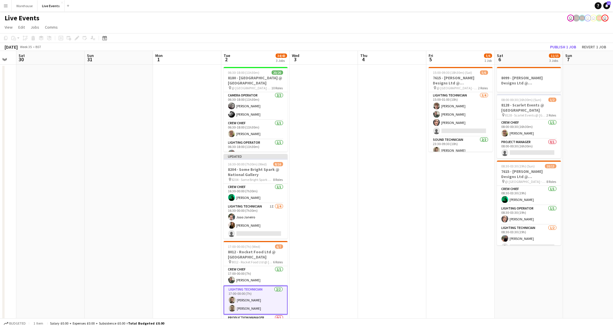
scroll to position [0, 120]
drag, startPoint x: 386, startPoint y: 271, endPoint x: 413, endPoint y: 270, distance: 26.9
click at [413, 270] on app-calendar-viewport "Thu 28 Fri 29 Sat 30 Sun 31 Mon 1 Tue 2 34/43 3 Jobs Wed 3 Thu 4 Fri 5 5/6 1 Jo…" at bounding box center [306, 194] width 613 height 286
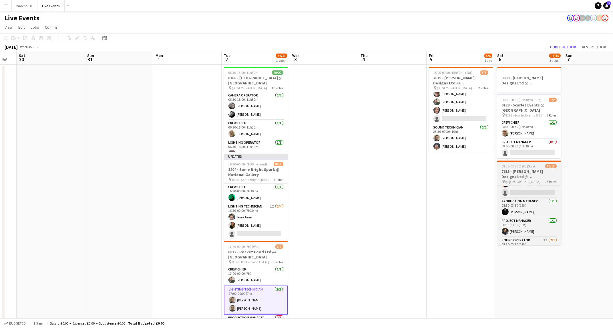
scroll to position [56, 0]
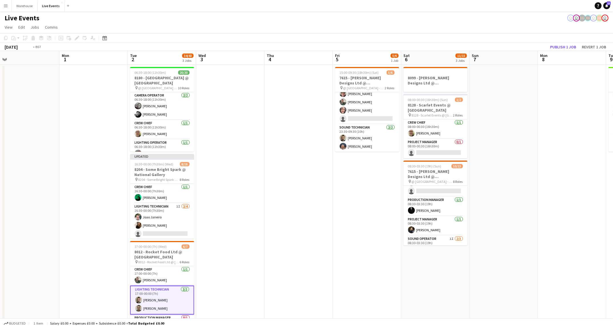
drag, startPoint x: 444, startPoint y: 214, endPoint x: 145, endPoint y: 209, distance: 299.2
click at [145, 209] on app-calendar-viewport "Thu 28 Fri 29 Sat 30 Sun 31 Mon 1 Tue 2 34/43 3 Jobs Wed 3 Thu 4 Fri 5 5/6 1 Jo…" at bounding box center [306, 194] width 613 height 286
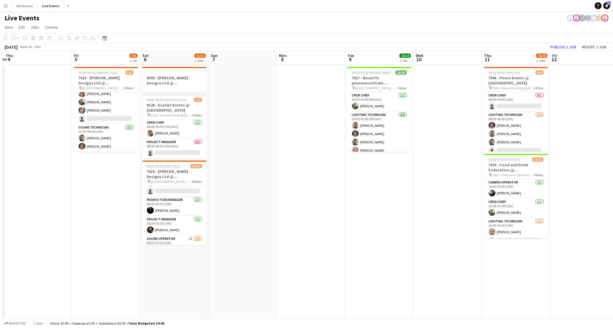
scroll to position [0, 212]
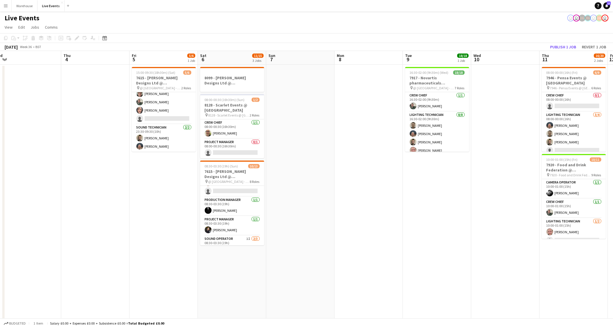
drag, startPoint x: 450, startPoint y: 235, endPoint x: 326, endPoint y: 255, distance: 125.5
click at [326, 255] on app-calendar-viewport "Sun 31 Mon 1 Tue 2 34/43 3 Jobs Wed 3 Thu 4 Fri 5 5/6 1 Job Sat 6 11/15 3 Jobs …" at bounding box center [306, 194] width 613 height 286
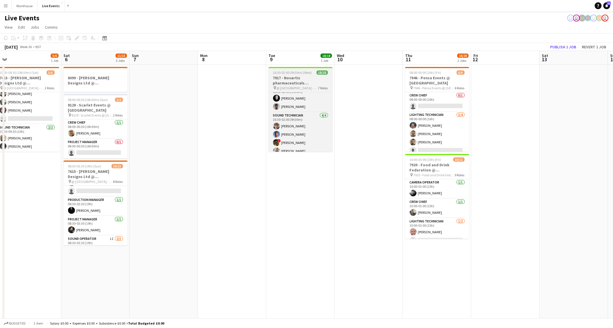
scroll to position [168, 0]
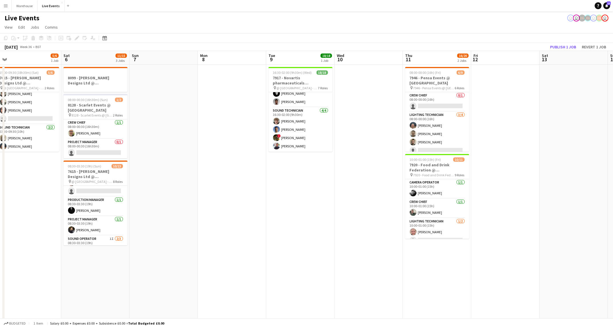
click at [336, 142] on app-date-cell at bounding box center [369, 201] width 68 height 272
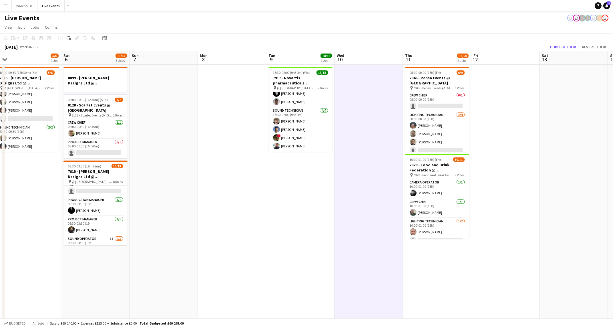
click at [483, 130] on app-date-cell at bounding box center [505, 201] width 68 height 272
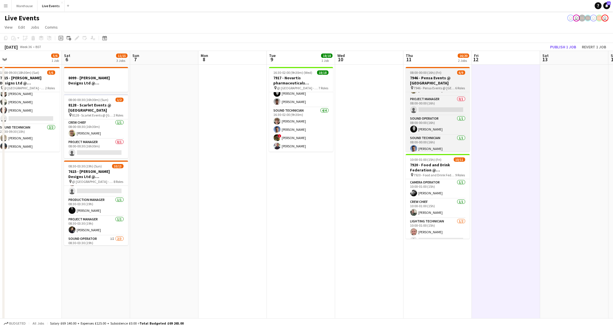
scroll to position [82, 0]
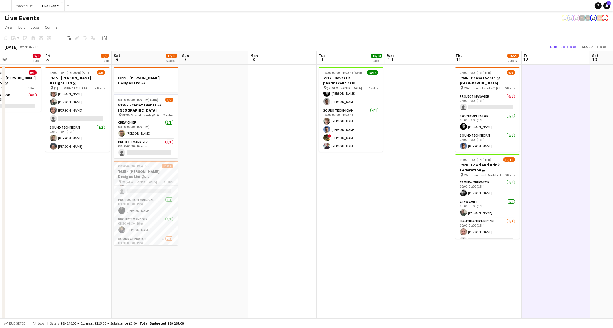
drag, startPoint x: 358, startPoint y: 229, endPoint x: 390, endPoint y: 232, distance: 32.5
click at [387, 232] on app-calendar-viewport "Tue 2 34/43 3 Jobs Wed 3 Thu 4 0/1 1 Job Fri 5 5/6 1 Job Sat 6 12/15 3 Jobs Sun…" at bounding box center [306, 194] width 613 height 286
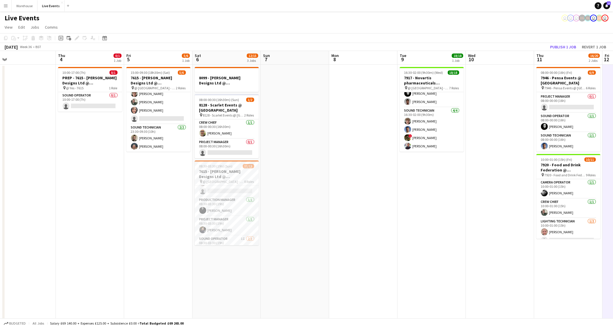
scroll to position [0, 139]
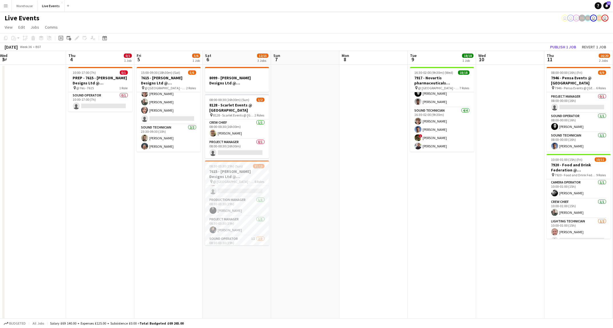
drag, startPoint x: 337, startPoint y: 232, endPoint x: 419, endPoint y: 234, distance: 82.4
click at [419, 234] on app-calendar-viewport "Mon 1 Tue 2 34/43 3 Jobs Wed 3 Thu 4 0/1 1 Job Fri 5 5/6 1 Job Sat 6 12/15 3 Jo…" at bounding box center [306, 194] width 613 height 286
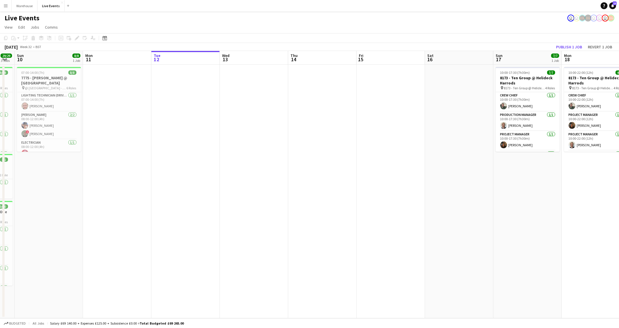
drag, startPoint x: 405, startPoint y: 247, endPoint x: 430, endPoint y: 254, distance: 26.2
click at [547, 246] on app-calendar-viewport "Thu 7 Fri 8 Sat 9 29/29 3 Jobs Sun 10 8/8 1 Job Mon 11 Tue 12 Wed 13 Thu 14 Fri…" at bounding box center [309, 184] width 619 height 267
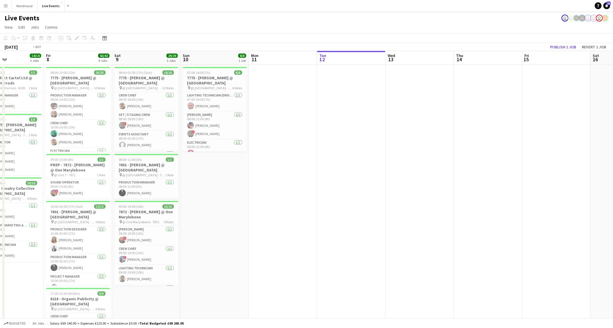
drag, startPoint x: 241, startPoint y: 253, endPoint x: 37, endPoint y: 235, distance: 205.5
click at [18, 238] on app-calendar-viewport "Mon 4 5/5 1 Job Tue 5 1/1 1 Job Wed 6 10/10 2 Jobs Thu 7 14/14 3 Jobs Fri 8 42/…" at bounding box center [306, 217] width 613 height 333
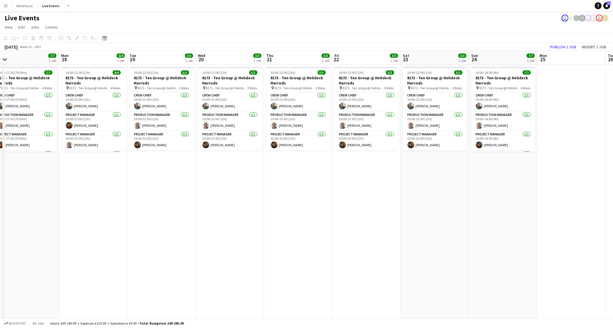
drag, startPoint x: 330, startPoint y: 240, endPoint x: 0, endPoint y: 236, distance: 329.7
click at [0, 236] on app-calendar-viewport "Thu 14 Fri 15 Sat 16 Sun 17 7/7 1 Job Mon 18 4/4 1 Job Tue 19 3/3 1 Job Wed 20 …" at bounding box center [306, 217] width 613 height 333
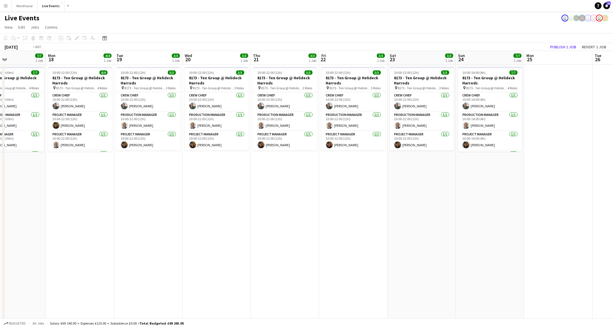
drag, startPoint x: 285, startPoint y: 243, endPoint x: 58, endPoint y: 231, distance: 227.7
click at [0, 231] on app-calendar-viewport "Thu 14 Fri 15 Sat 16 Sun 17 7/7 1 Job Mon 18 4/4 1 Job Tue 19 3/3 1 Job Wed 20 …" at bounding box center [306, 217] width 613 height 333
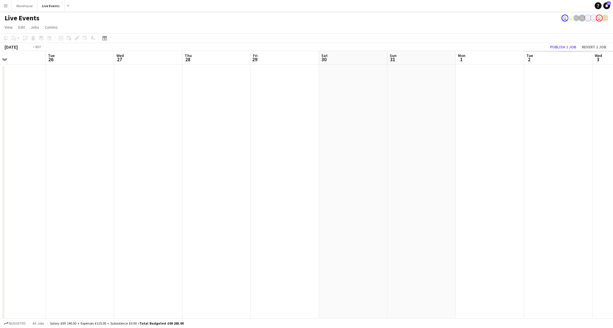
drag, startPoint x: 281, startPoint y: 241, endPoint x: 39, endPoint y: 226, distance: 242.4
click at [33, 227] on app-calendar-viewport "Fri 22 3/3 1 Job Sat 23 3/3 1 Job Sun 24 7/7 1 Job Mon 25 Tue 26 Wed 27 Thu 28 …" at bounding box center [306, 217] width 613 height 333
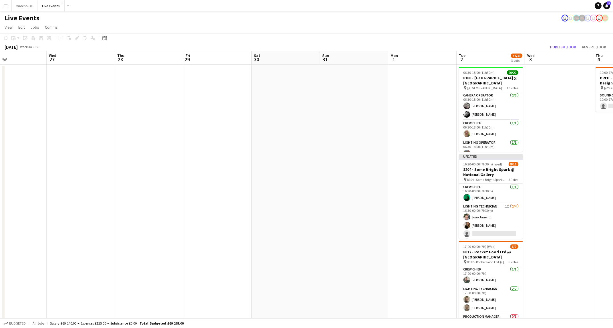
drag, startPoint x: 371, startPoint y: 241, endPoint x: 57, endPoint y: 231, distance: 314.1
click at [57, 231] on app-calendar-viewport "Fri 22 3/3 1 Job Sat 23 3/3 1 Job Sun 24 7/7 1 Job Mon 25 Tue 26 Wed 27 Thu 28 …" at bounding box center [306, 217] width 613 height 333
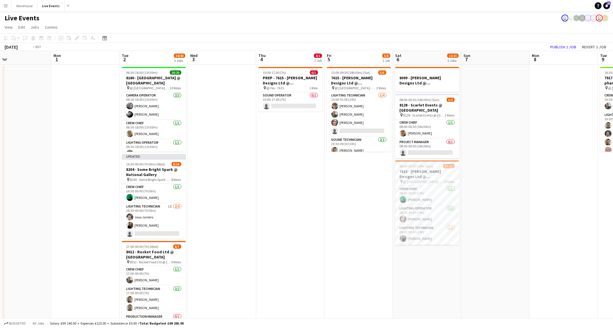
scroll to position [0, 223]
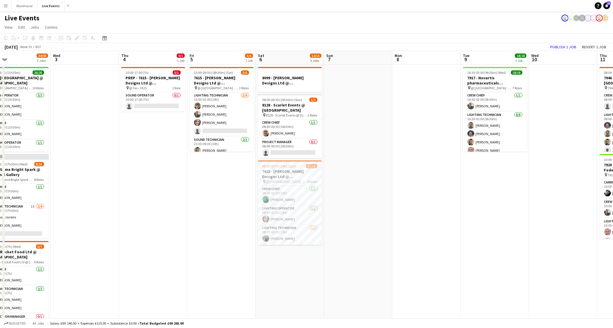
drag, startPoint x: 371, startPoint y: 232, endPoint x: 225, endPoint y: 233, distance: 145.6
click at [225, 233] on app-calendar-viewport "Sat 30 Sun 31 Mon 1 Tue 2 34/43 3 Jobs Wed 3 Thu 4 0/1 1 Job Fri 5 5/6 1 Job Sa…" at bounding box center [306, 217] width 613 height 333
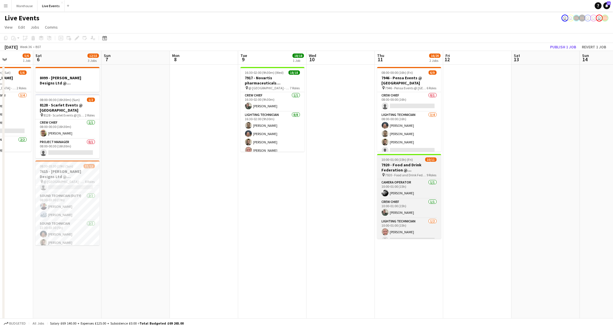
drag, startPoint x: 466, startPoint y: 235, endPoint x: 382, endPoint y: 158, distance: 113.7
click at [244, 222] on app-calendar-viewport "Tue 2 34/43 3 Jobs Wed 3 Thu 4 0/1 1 Job Fri 5 5/6 1 Job Sat 6 12/15 3 Jobs Sun…" at bounding box center [306, 217] width 613 height 333
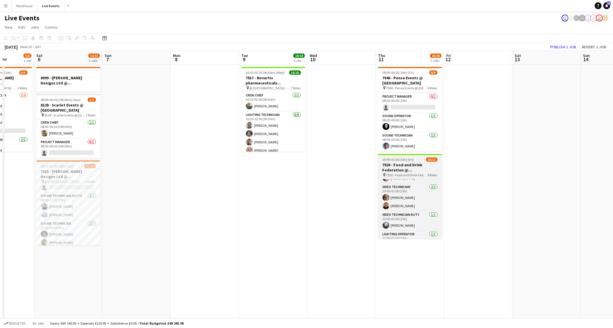
scroll to position [132, 0]
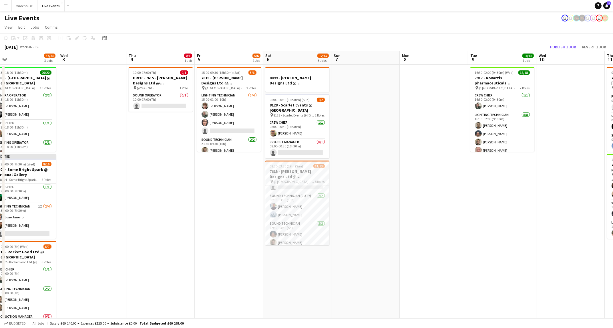
drag, startPoint x: 333, startPoint y: 216, endPoint x: 584, endPoint y: 246, distance: 252.6
click at [613, 247] on html "Menu Boards Boards Boards All jobs Status Workforce Workforce My Workforce Recr…" at bounding box center [306, 197] width 613 height 394
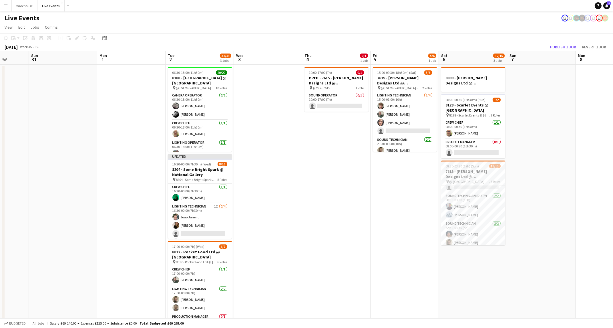
scroll to position [0, 166]
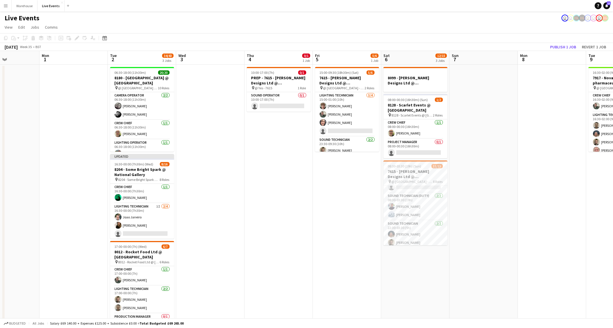
drag, startPoint x: 231, startPoint y: 203, endPoint x: 280, endPoint y: 209, distance: 49.8
click at [280, 209] on app-calendar-viewport "Fri 29 Sat 30 Sun 31 Mon 1 Tue 2 34/43 3 Jobs Wed 3 Thu 4 0/1 1 Job Fri 5 5/6 1…" at bounding box center [306, 217] width 613 height 333
